Goal: Information Seeking & Learning: Understand process/instructions

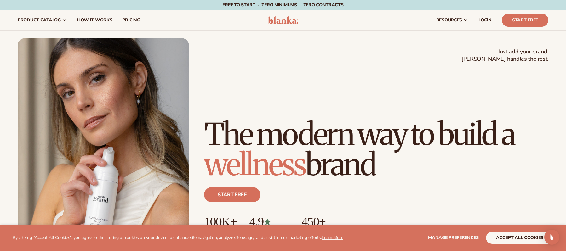
click at [398, 54] on div "Just add your brand. Blanka handles the rest. beauty,[MEDICAL_DATA],wellness,ma…" at bounding box center [283, 146] width 531 height 216
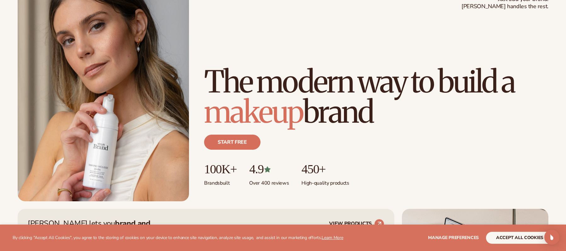
scroll to position [53, 0]
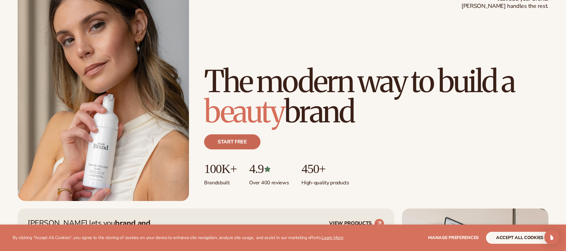
click at [239, 145] on link "Start free" at bounding box center [232, 142] width 56 height 15
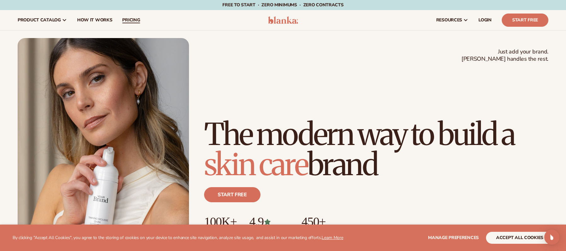
scroll to position [0, 0]
click at [129, 19] on span "pricing" at bounding box center [131, 20] width 18 height 5
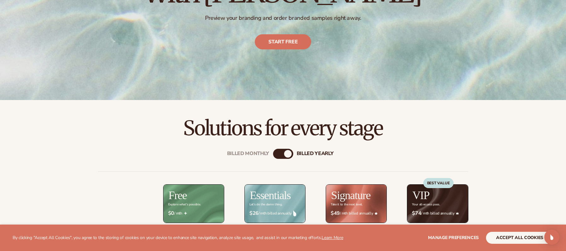
scroll to position [194, 0]
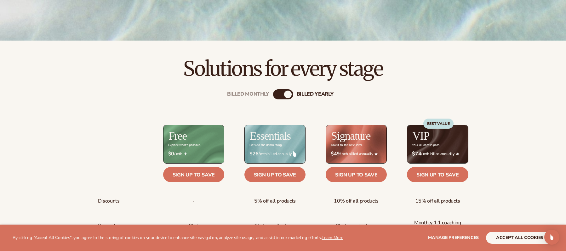
click at [277, 95] on div "Billed Monthly" at bounding box center [277, 95] width 8 height 8
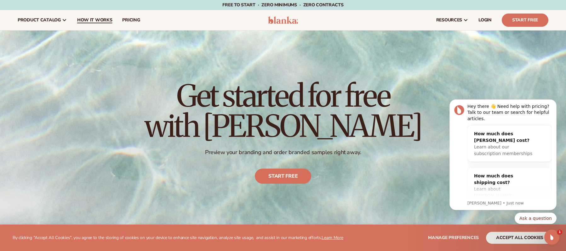
scroll to position [0, 0]
click at [90, 18] on span "How It Works" at bounding box center [94, 20] width 35 height 5
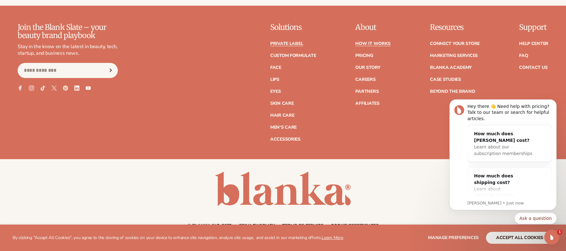
scroll to position [1623, 0]
